Goal: Information Seeking & Learning: Understand process/instructions

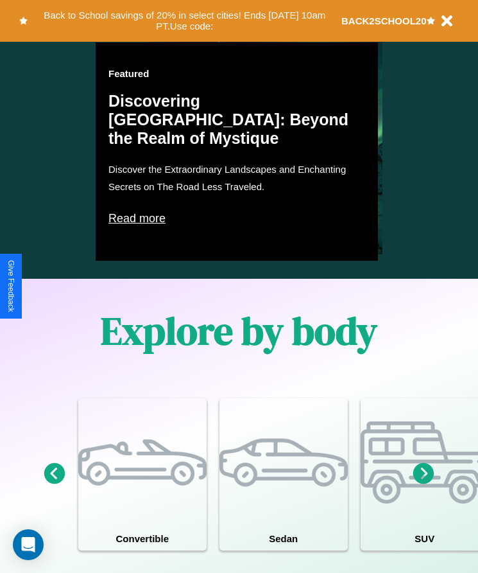
scroll to position [981, 0]
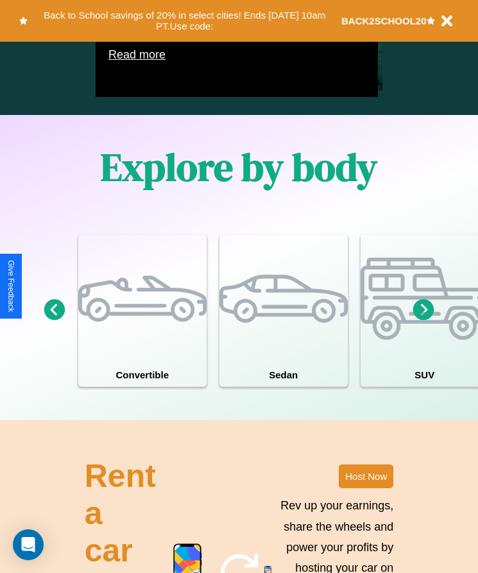
click at [424, 320] on icon at bounding box center [424, 309] width 21 height 21
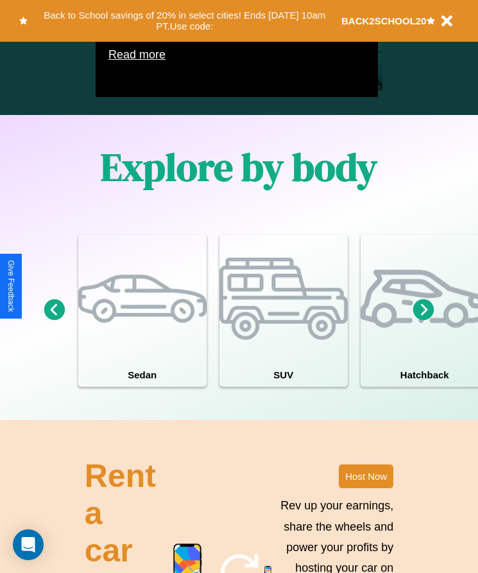
click at [54, 320] on icon at bounding box center [54, 309] width 21 height 21
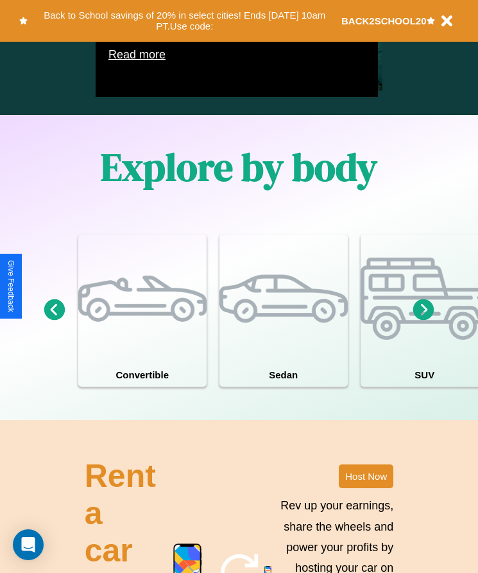
click at [54, 320] on icon at bounding box center [54, 309] width 21 height 21
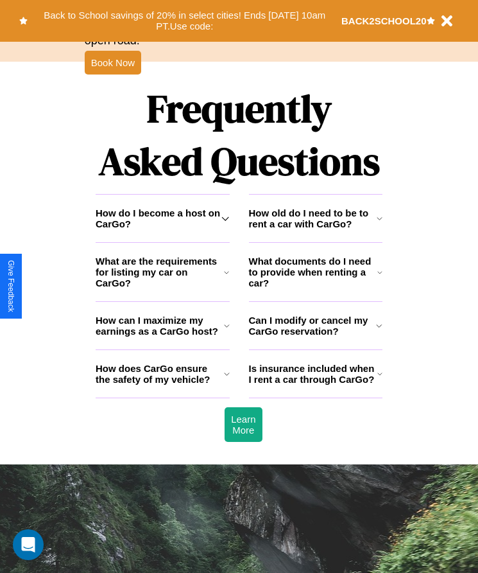
scroll to position [1675, 0]
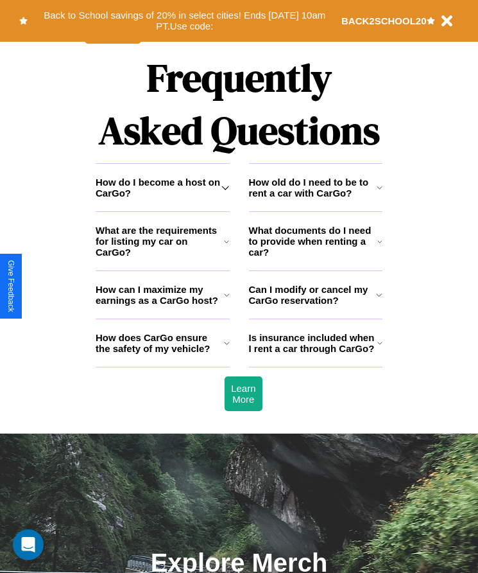
click at [162, 198] on h3 "How do I become a host on CarGo?" at bounding box center [159, 188] width 126 height 22
click at [315, 257] on h3 "What documents do I need to provide when renting a car?" at bounding box center [313, 241] width 129 height 33
click at [227, 300] on icon at bounding box center [227, 295] width 6 height 10
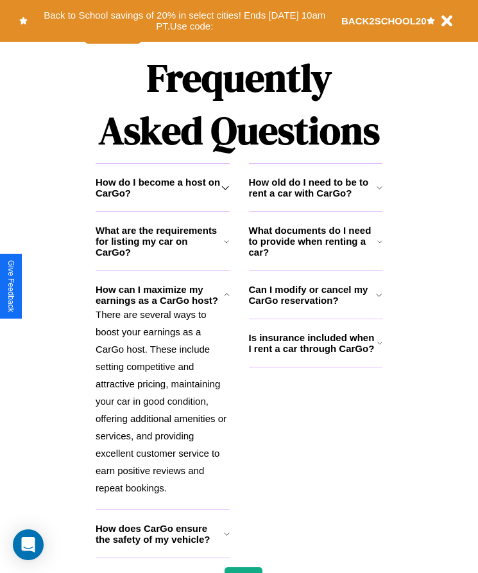
click at [162, 257] on h3 "What are the requirements for listing my car on CarGo?" at bounding box center [160, 241] width 128 height 33
click at [227, 539] on icon at bounding box center [227, 533] width 6 height 10
